Goal: Task Accomplishment & Management: Use online tool/utility

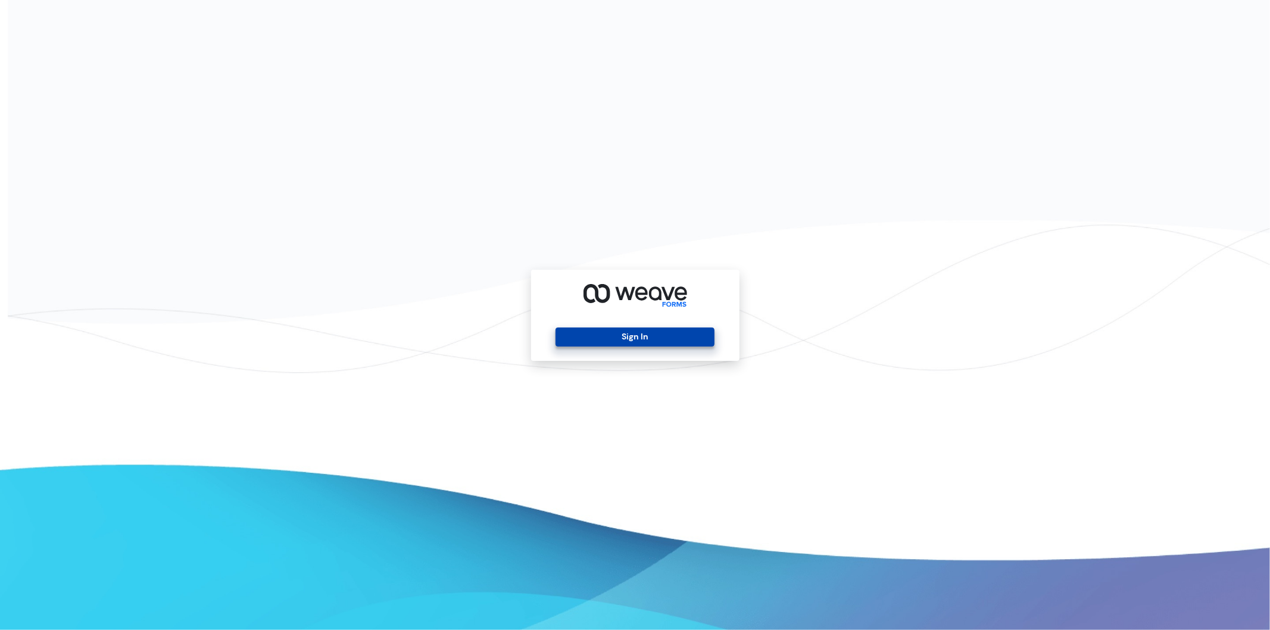
click at [615, 343] on button "Sign In" at bounding box center [634, 336] width 159 height 19
